Goal: Information Seeking & Learning: Learn about a topic

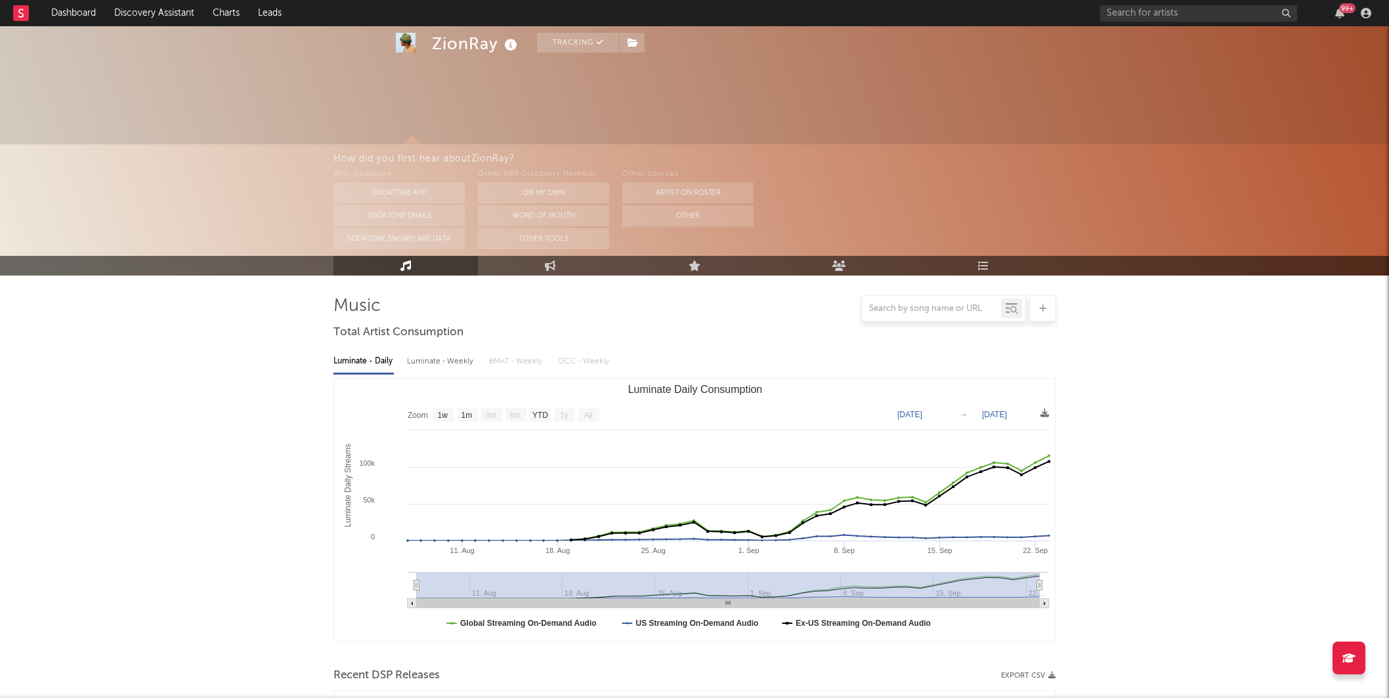
select select "1w"
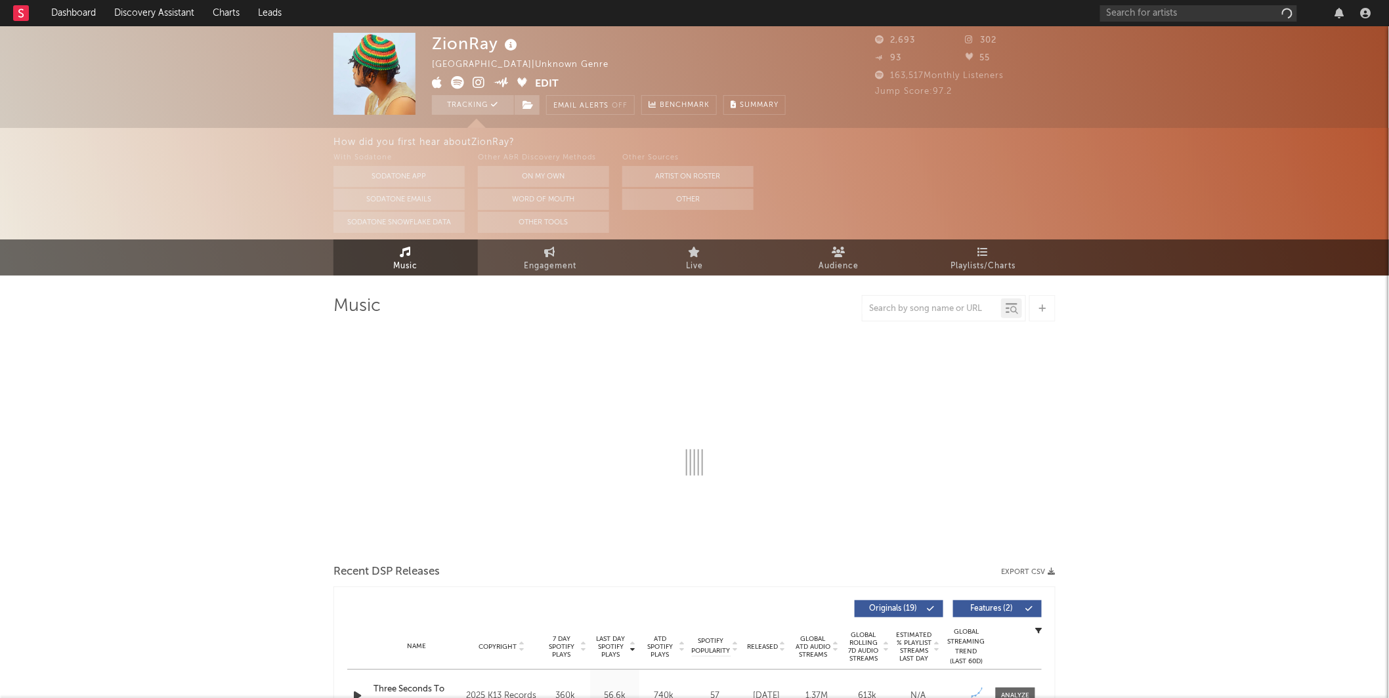
select select "1w"
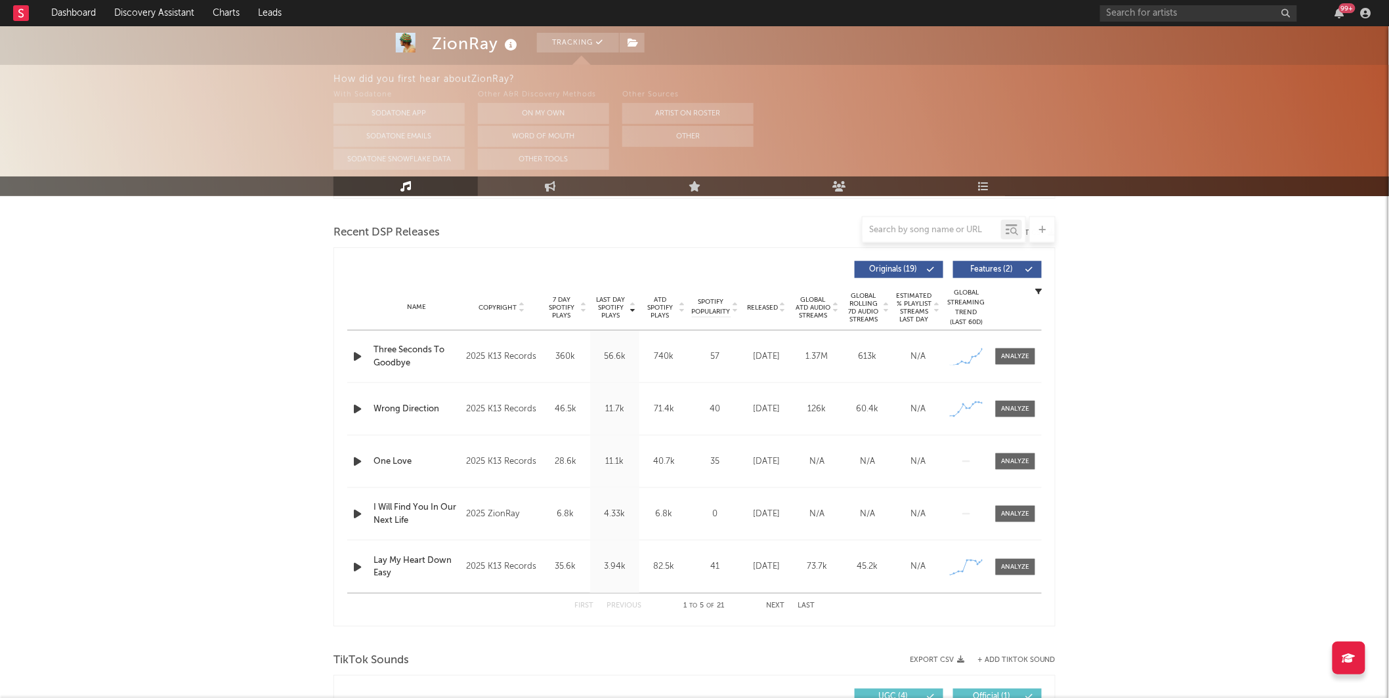
scroll to position [446, 0]
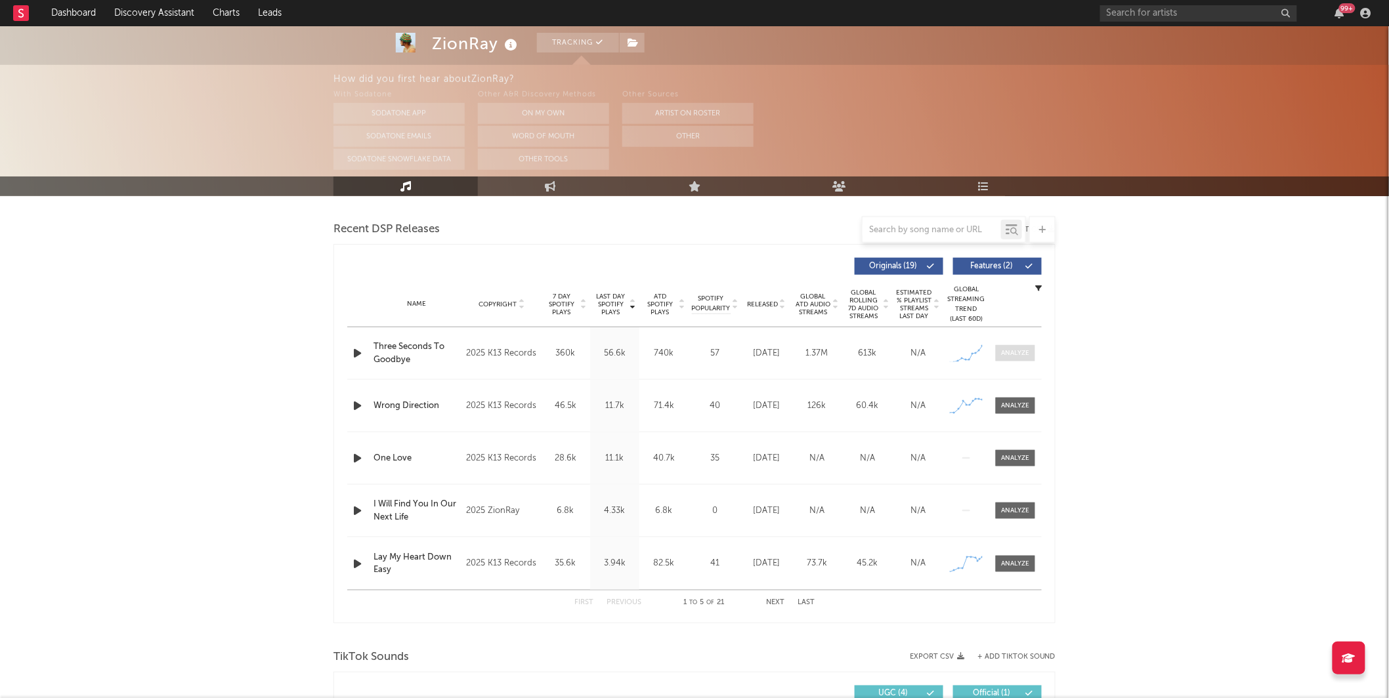
click at [1006, 353] on div at bounding box center [1016, 354] width 28 height 10
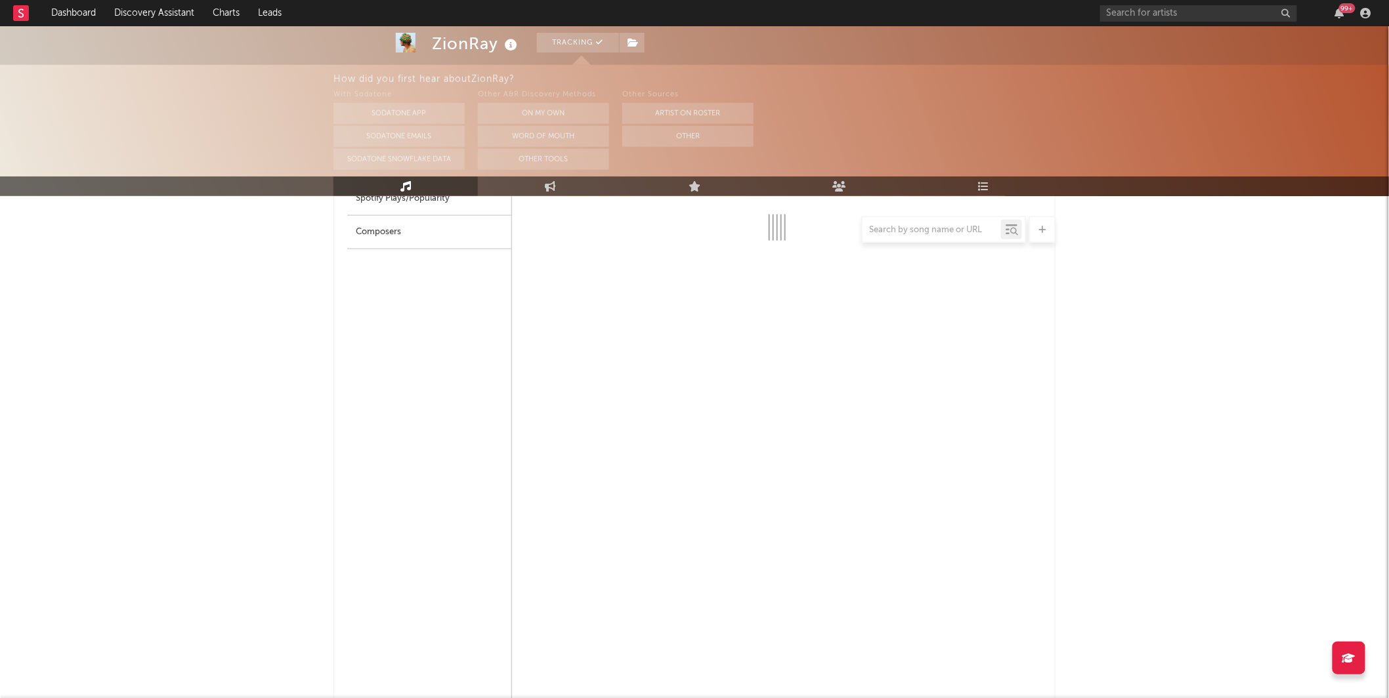
select select "1w"
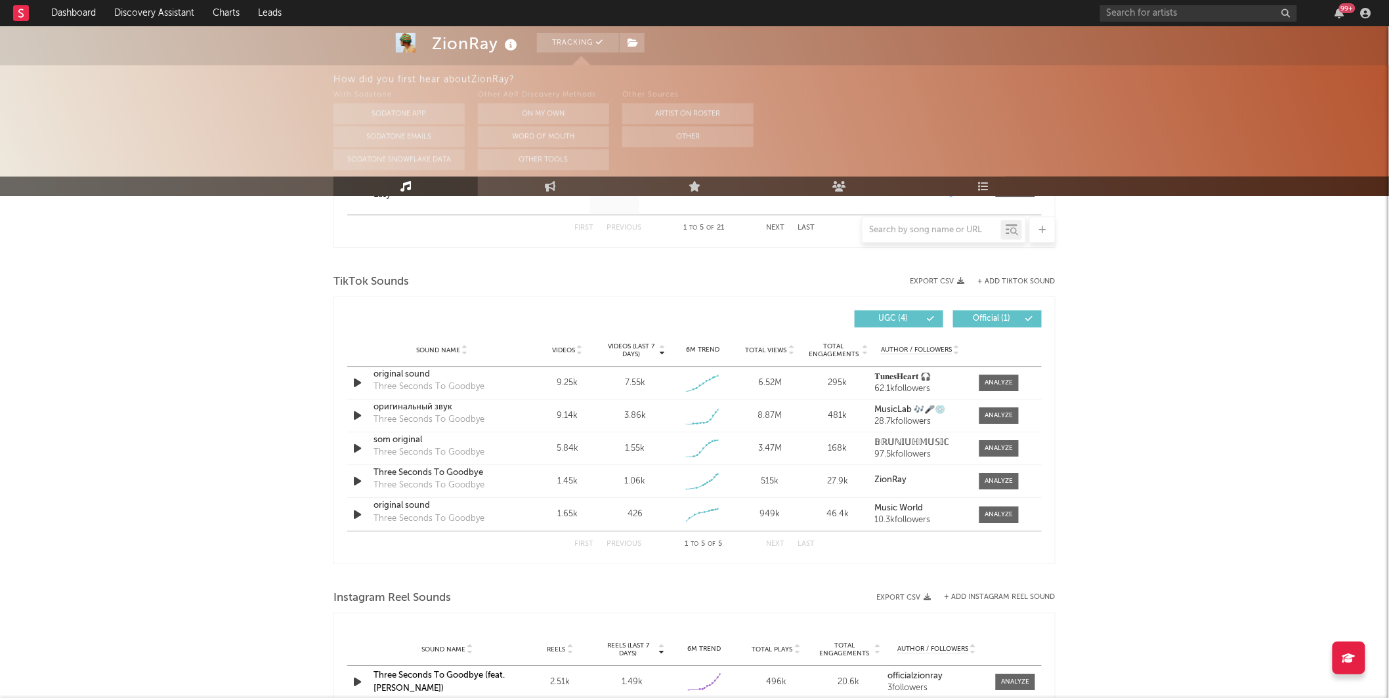
scroll to position [1449, 0]
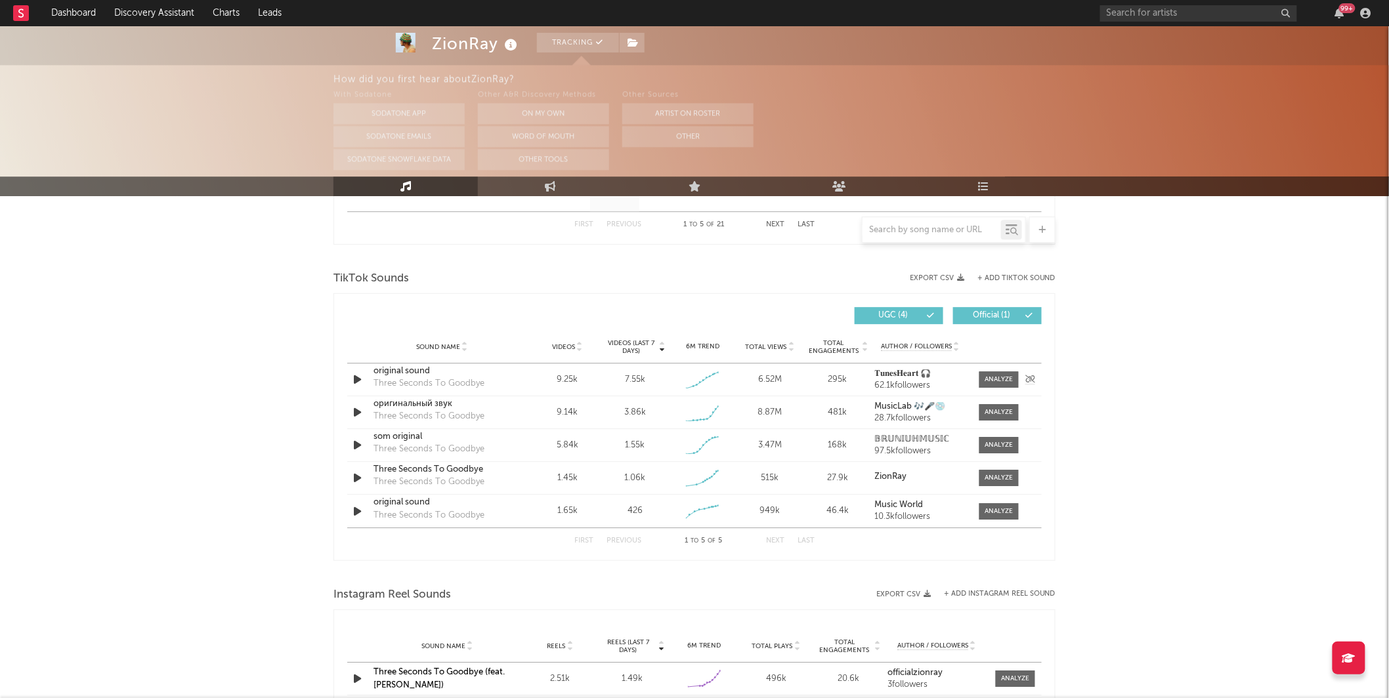
click at [412, 367] on div "original sound" at bounding box center [441, 371] width 137 height 13
